Goal: Task Accomplishment & Management: Use online tool/utility

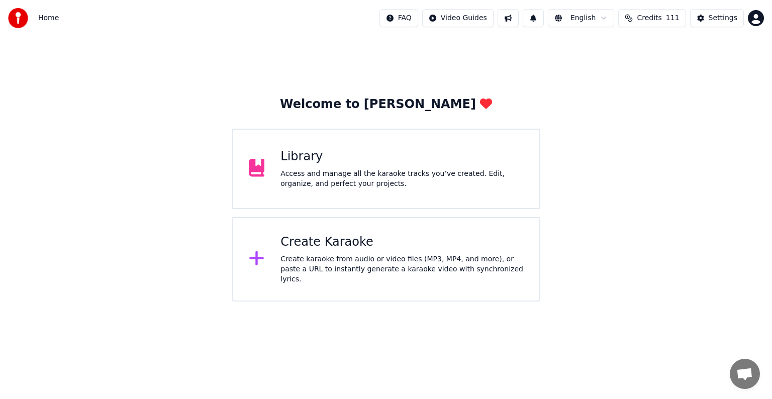
click at [484, 263] on div "Create karaoke from audio or video files (MP3, MP4, and more), or paste a URL t…" at bounding box center [401, 269] width 243 height 30
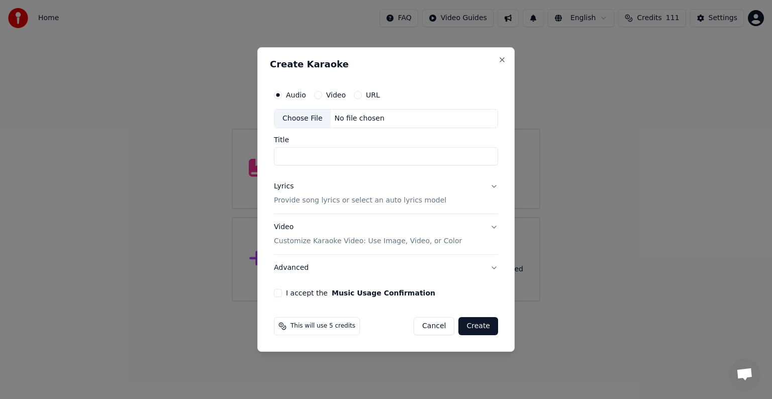
click at [305, 117] on div "Choose File" at bounding box center [302, 119] width 56 height 18
type input "*******"
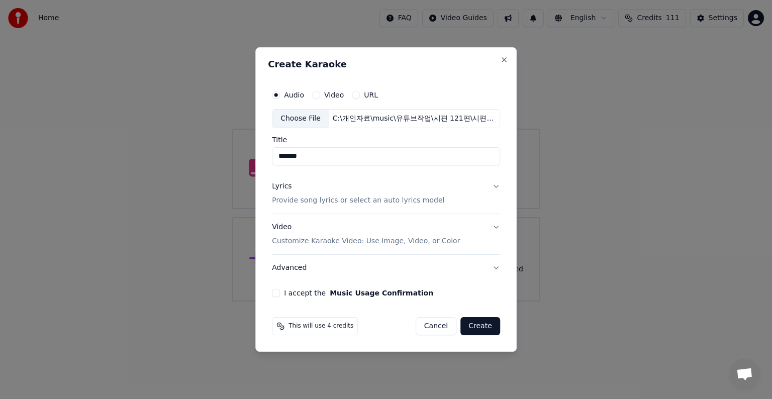
click at [493, 188] on button "Lyrics Provide song lyrics or select an auto lyrics model" at bounding box center [386, 193] width 228 height 40
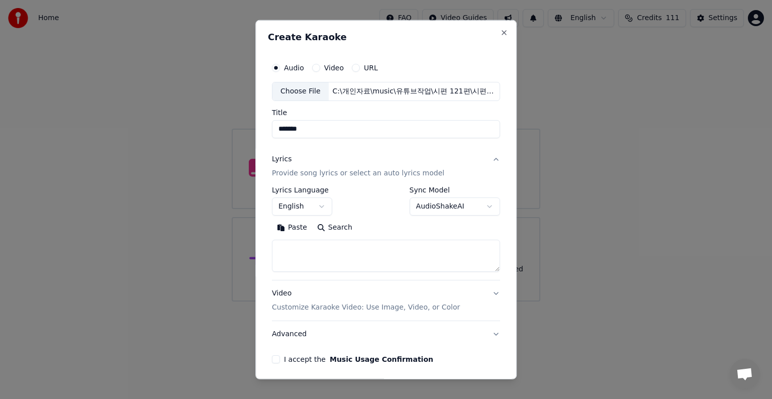
click at [321, 207] on button "English" at bounding box center [302, 206] width 60 height 18
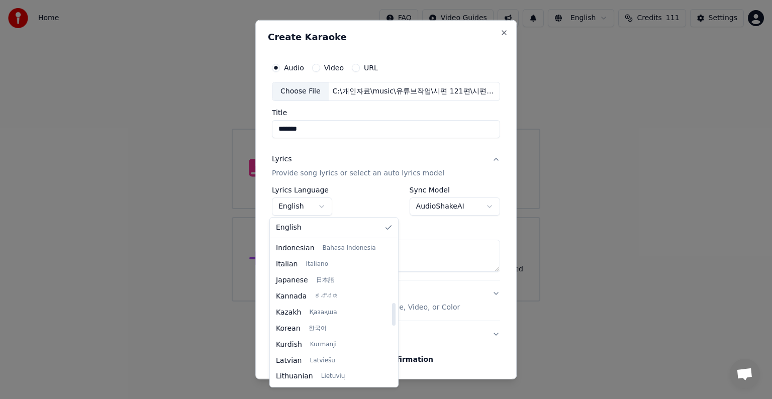
scroll to position [402, 0]
select select "**"
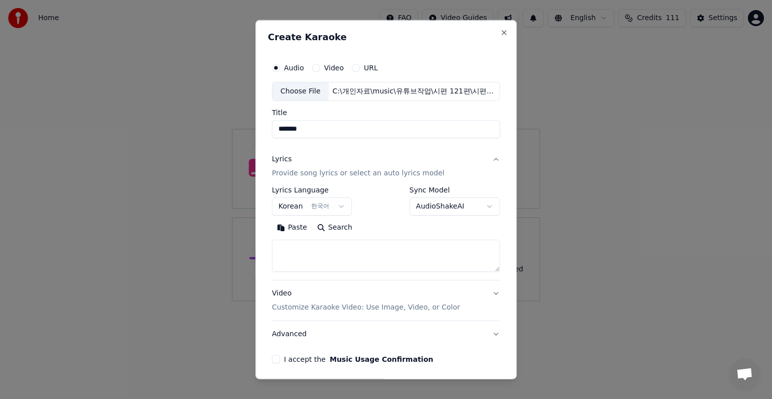
click at [484, 205] on body "**********" at bounding box center [386, 150] width 772 height 301
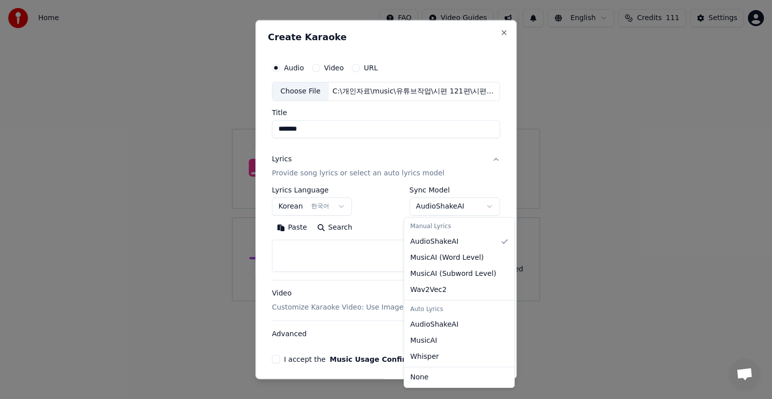
select select "**********"
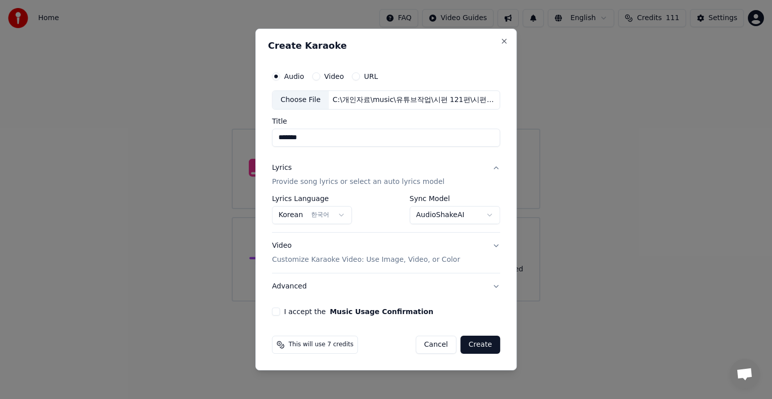
click at [287, 258] on p "Customize Karaoke Video: Use Image, Video, or Color" at bounding box center [366, 260] width 188 height 10
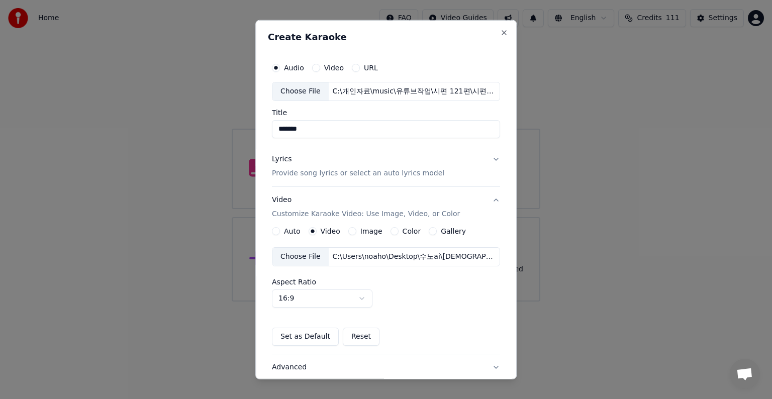
click at [303, 257] on div "Choose File" at bounding box center [300, 257] width 56 height 18
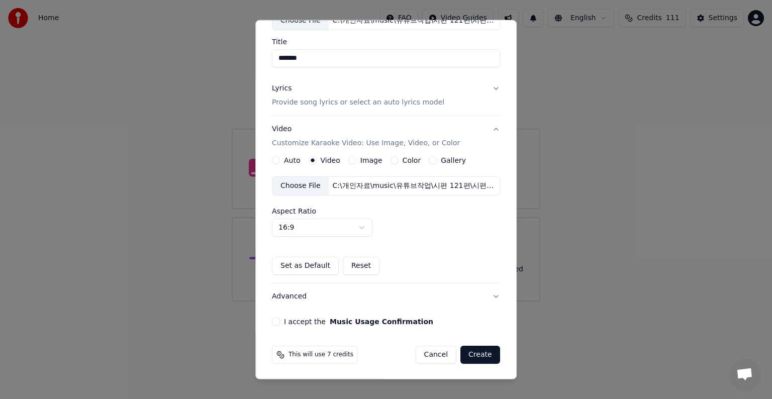
click at [277, 321] on button "I accept the Music Usage Confirmation" at bounding box center [276, 321] width 8 height 8
click at [476, 352] on button "Create" at bounding box center [480, 355] width 40 height 18
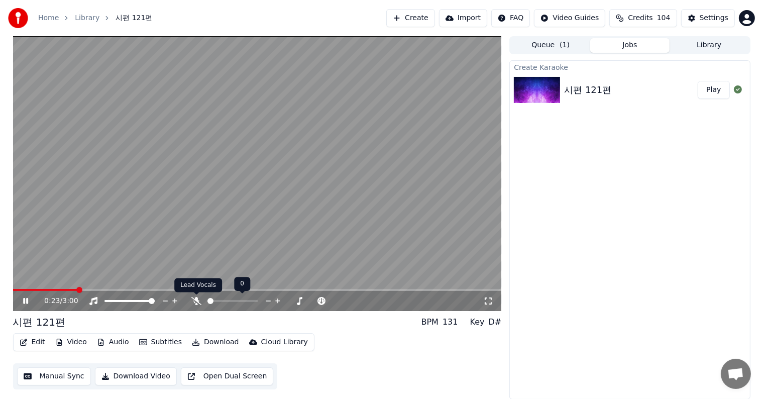
click at [198, 301] on icon at bounding box center [196, 301] width 10 height 8
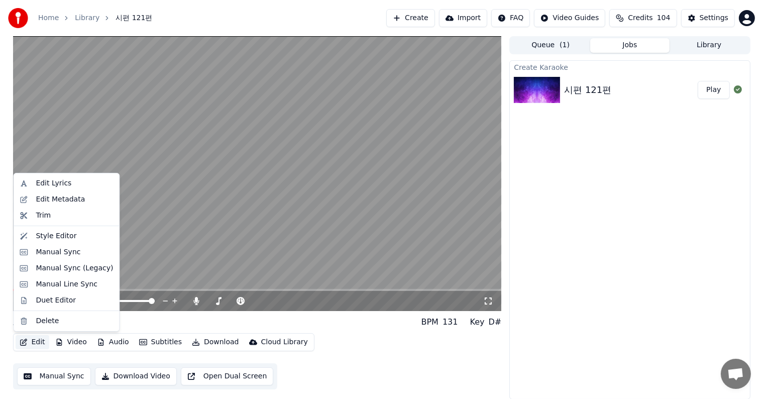
click at [34, 340] on button "Edit" at bounding box center [33, 342] width 34 height 14
click at [55, 183] on div "Edit Lyrics" at bounding box center [54, 183] width 36 height 10
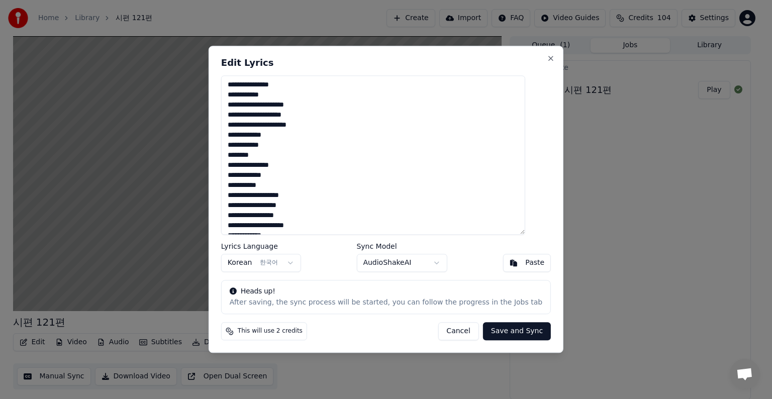
click at [374, 185] on textarea "**********" at bounding box center [373, 154] width 304 height 159
click at [547, 56] on button "Close" at bounding box center [551, 58] width 8 height 8
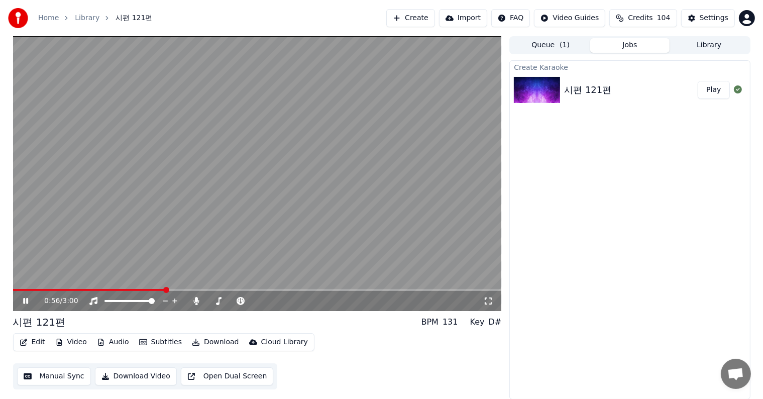
drag, startPoint x: 161, startPoint y: 288, endPoint x: -4, endPoint y: 289, distance: 164.8
click at [0, 289] on html "Home Library 시편 121편 Create Import FAQ Video Guides Credits 104 Settings 0:56 /…" at bounding box center [381, 199] width 763 height 399
click at [26, 302] on icon at bounding box center [25, 301] width 5 height 6
click at [13, 293] on span at bounding box center [16, 290] width 6 height 6
click at [24, 303] on icon at bounding box center [26, 300] width 6 height 7
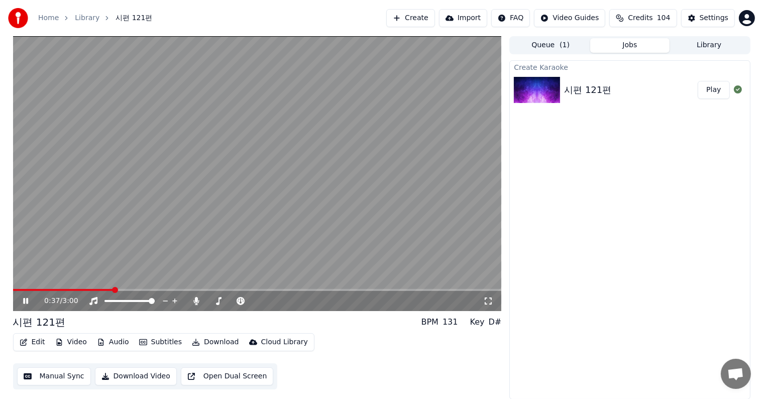
click at [113, 289] on span at bounding box center [63, 290] width 100 height 2
click at [131, 289] on span at bounding box center [97, 290] width 169 height 2
click at [105, 289] on span at bounding box center [73, 290] width 121 height 2
click at [26, 301] on icon at bounding box center [25, 301] width 5 height 6
click at [26, 300] on icon at bounding box center [26, 300] width 6 height 7
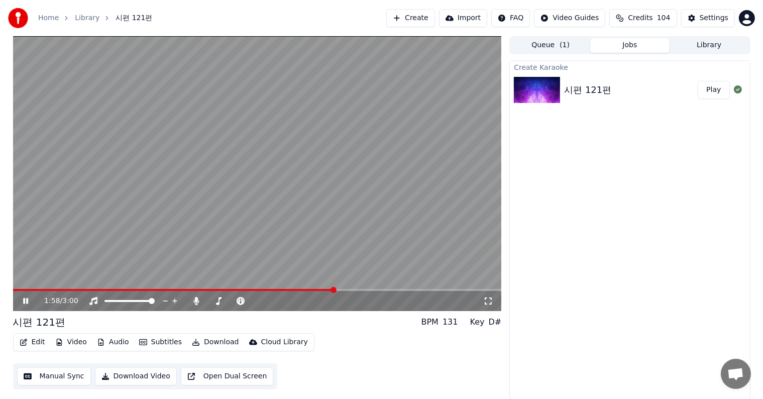
click at [279, 288] on video at bounding box center [257, 173] width 489 height 275
click at [278, 289] on span at bounding box center [174, 290] width 322 height 2
click at [24, 301] on icon at bounding box center [26, 300] width 6 height 7
click at [28, 299] on icon at bounding box center [33, 301] width 24 height 8
click at [26, 301] on icon at bounding box center [25, 301] width 5 height 6
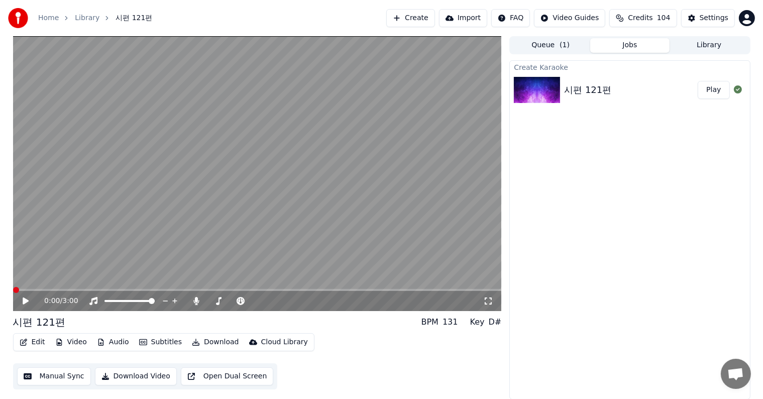
click at [13, 291] on span at bounding box center [16, 290] width 6 height 6
click at [24, 301] on icon at bounding box center [26, 300] width 6 height 7
click at [217, 290] on span at bounding box center [114, 290] width 203 height 2
click at [201, 288] on video at bounding box center [257, 173] width 489 height 275
click at [195, 290] on span at bounding box center [104, 290] width 182 height 2
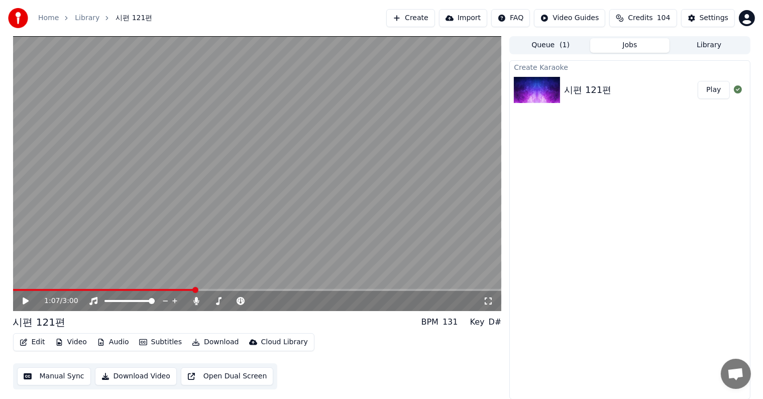
click at [22, 301] on icon at bounding box center [33, 301] width 24 height 8
click at [27, 302] on icon at bounding box center [25, 301] width 5 height 6
click at [24, 302] on icon at bounding box center [26, 300] width 6 height 7
click at [355, 290] on span at bounding box center [184, 290] width 342 height 2
click at [384, 288] on video at bounding box center [257, 173] width 489 height 275
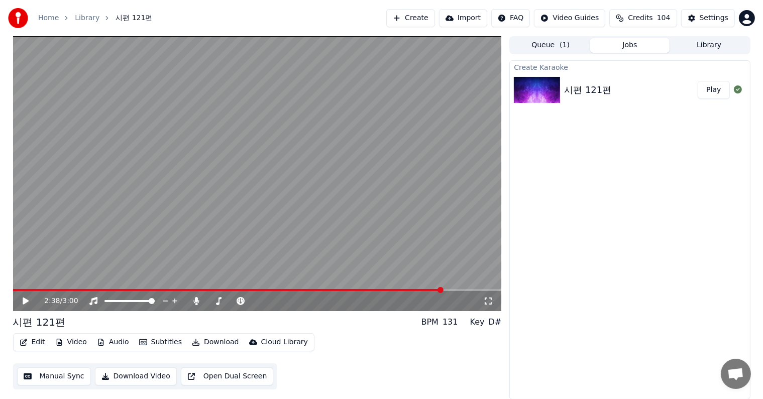
click at [384, 291] on div "2:38 / 3:00" at bounding box center [257, 301] width 489 height 20
click at [388, 290] on span at bounding box center [200, 290] width 375 height 2
click at [26, 303] on icon at bounding box center [33, 301] width 24 height 8
click at [443, 289] on span at bounding box center [257, 290] width 489 height 2
click at [22, 302] on icon at bounding box center [33, 301] width 24 height 8
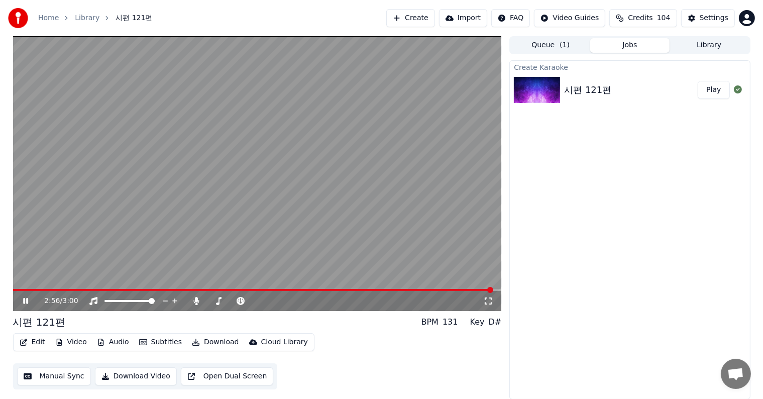
click at [22, 302] on icon at bounding box center [33, 301] width 24 height 8
click at [448, 290] on span at bounding box center [254, 290] width 483 height 2
click at [24, 302] on icon at bounding box center [26, 300] width 6 height 7
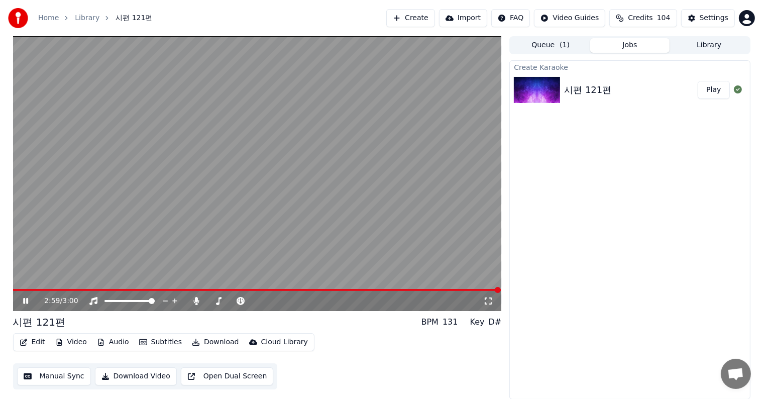
click at [25, 301] on icon at bounding box center [25, 301] width 5 height 6
click at [24, 302] on icon at bounding box center [26, 300] width 6 height 7
click at [460, 289] on span at bounding box center [237, 290] width 448 height 2
click at [21, 294] on div "2:45 / 3:00" at bounding box center [257, 301] width 489 height 20
click at [24, 301] on icon at bounding box center [26, 300] width 6 height 7
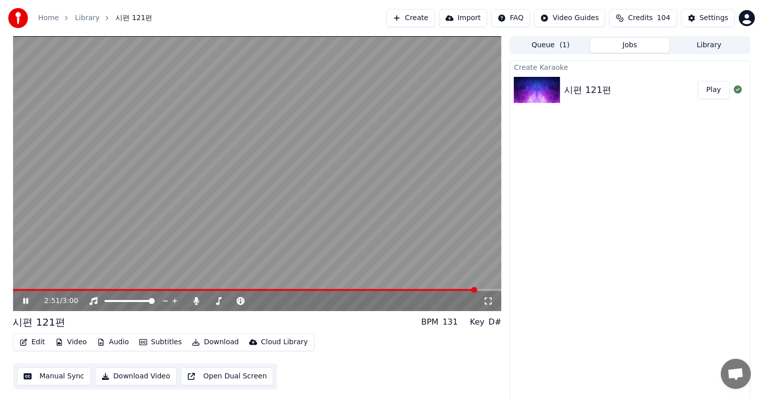
click at [24, 302] on icon at bounding box center [25, 301] width 5 height 6
click at [24, 302] on icon at bounding box center [26, 300] width 6 height 7
click at [24, 302] on icon at bounding box center [25, 301] width 5 height 6
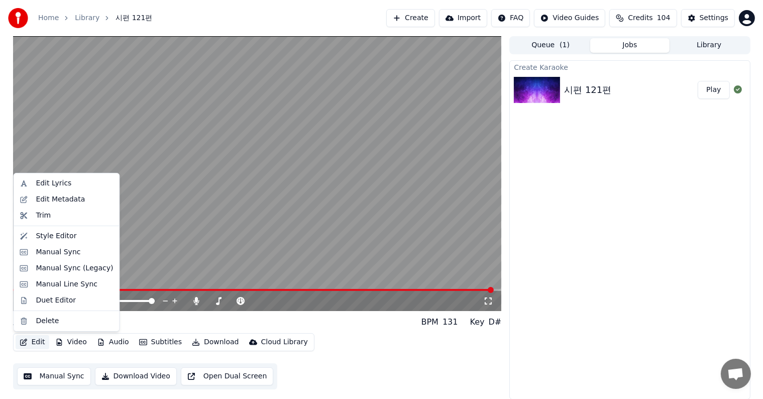
click at [35, 344] on button "Edit" at bounding box center [33, 342] width 34 height 14
click at [60, 181] on div "Edit Lyrics" at bounding box center [54, 183] width 36 height 10
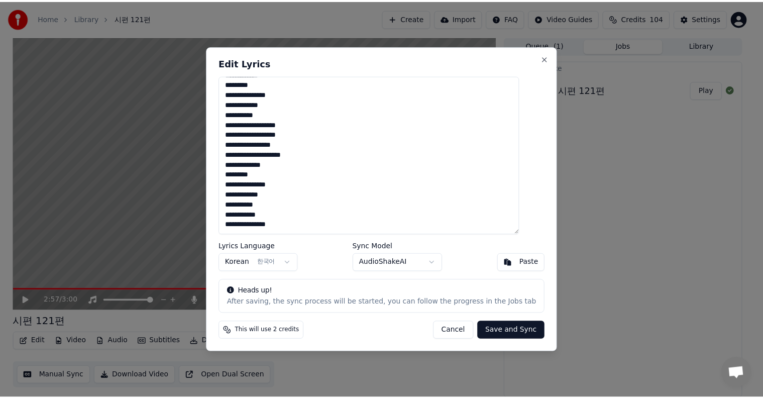
scroll to position [70, 0]
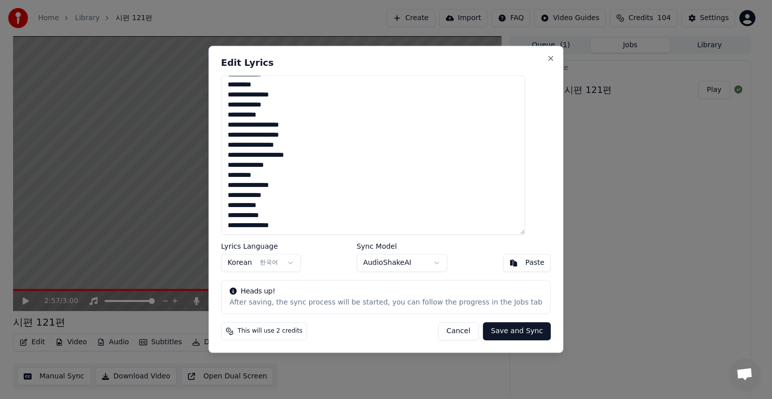
type textarea "**********"
click at [514, 328] on button "Save and Sync" at bounding box center [517, 332] width 68 height 18
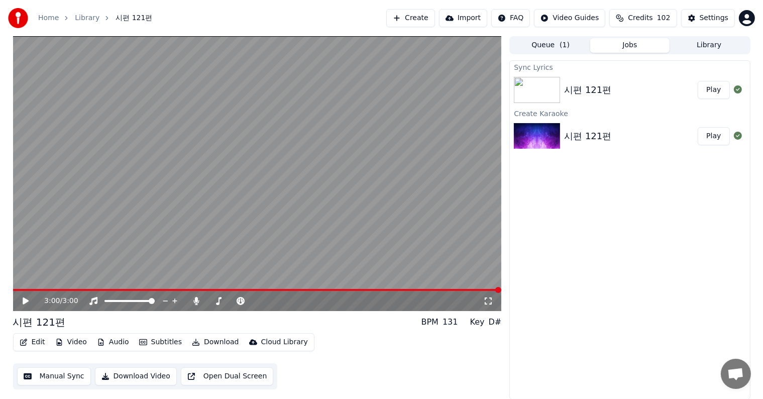
scroll to position [0, 0]
click at [23, 299] on icon at bounding box center [26, 300] width 6 height 7
click at [422, 289] on span at bounding box center [257, 290] width 489 height 2
click at [468, 289] on span at bounding box center [252, 290] width 478 height 2
click at [468, 289] on span at bounding box center [241, 290] width 456 height 2
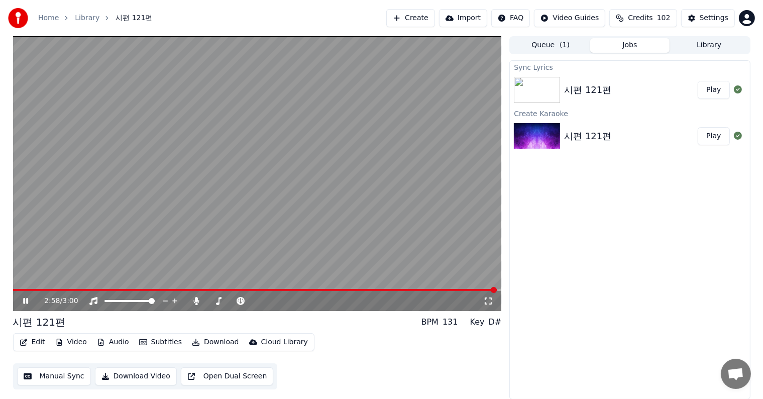
click at [145, 379] on button "Download Video" at bounding box center [136, 376] width 82 height 18
